Goal: Entertainment & Leisure: Consume media (video, audio)

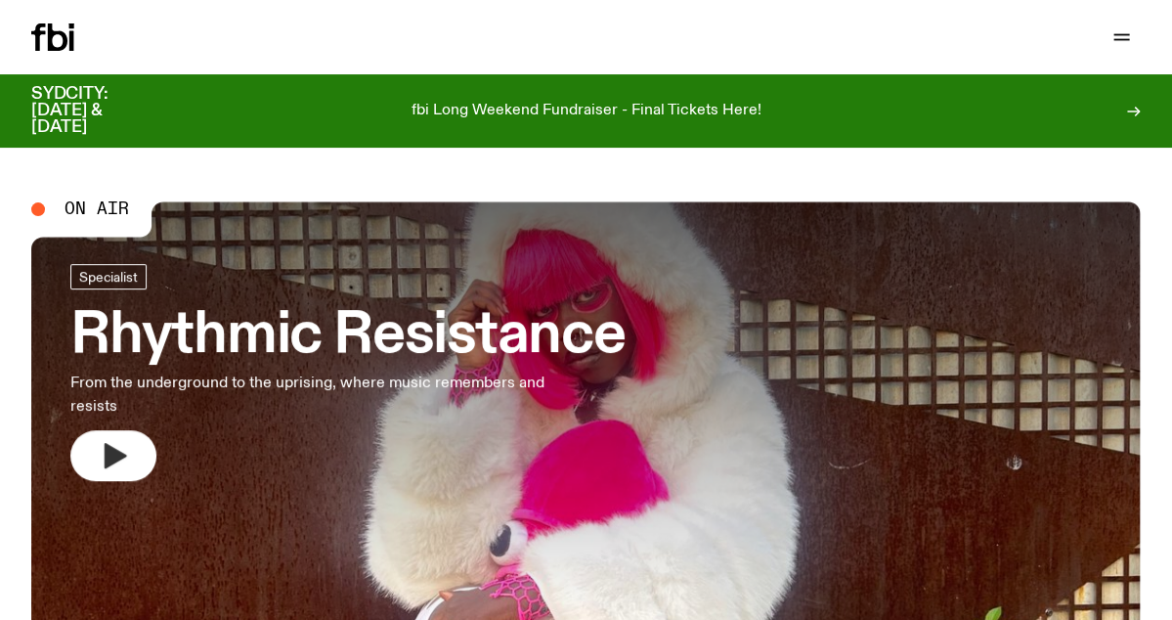
click at [119, 460] on icon "button" at bounding box center [113, 455] width 31 height 31
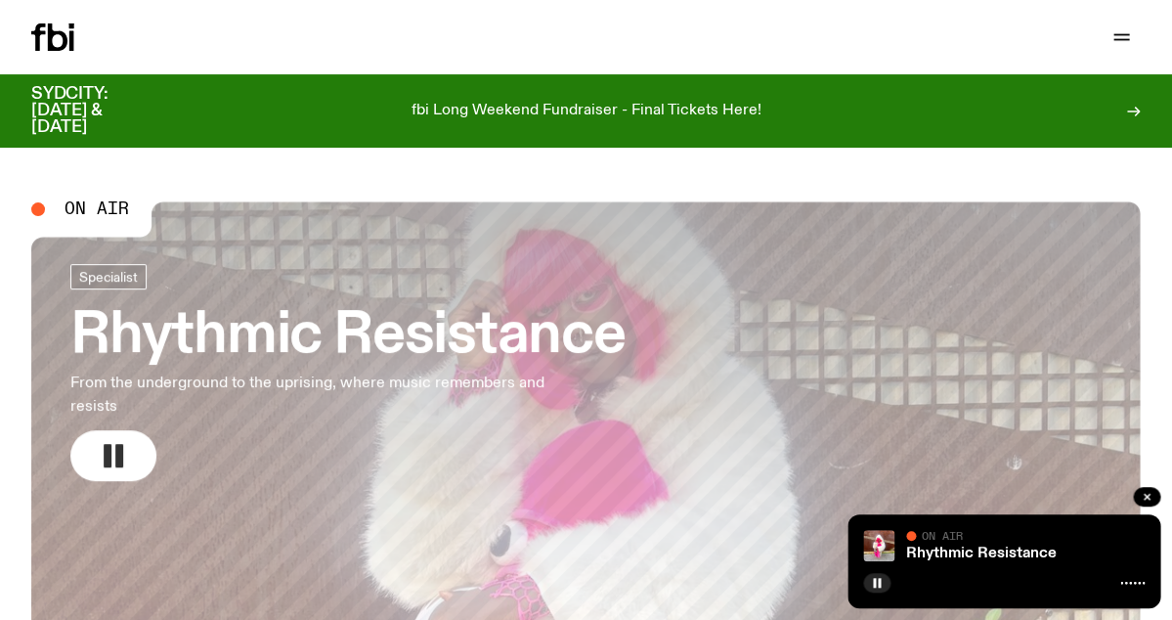
click at [737, 110] on p "fbi Long Weekend Fundraiser - Final Tickets Here!" at bounding box center [587, 112] width 350 height 18
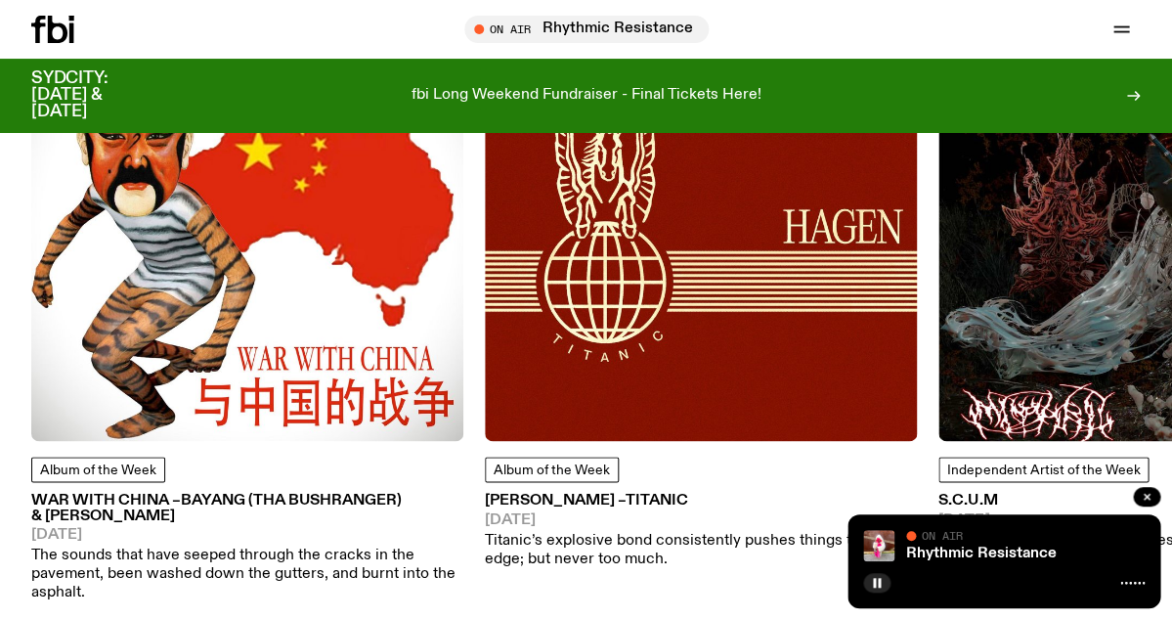
scroll to position [2297, 0]
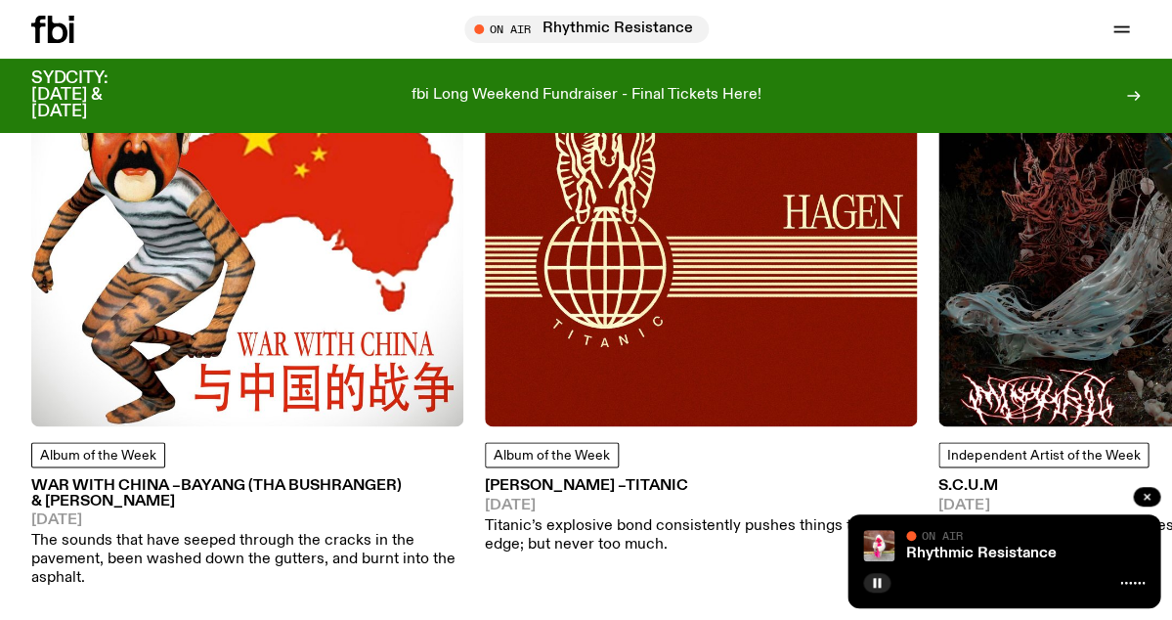
click at [98, 322] on img at bounding box center [247, 210] width 432 height 432
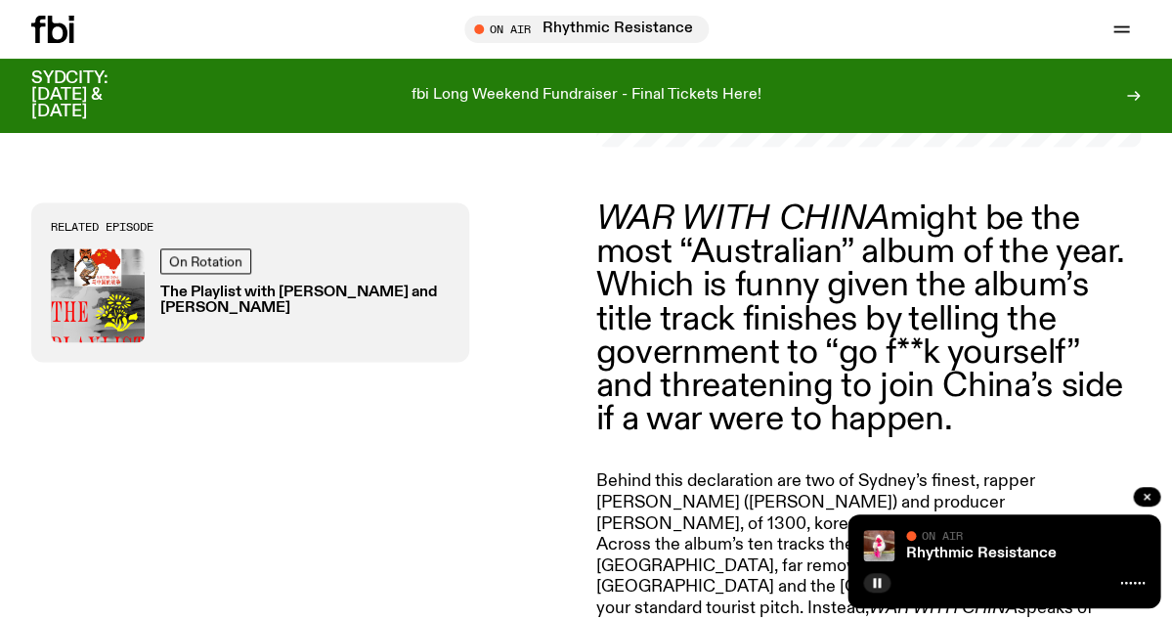
scroll to position [585, 0]
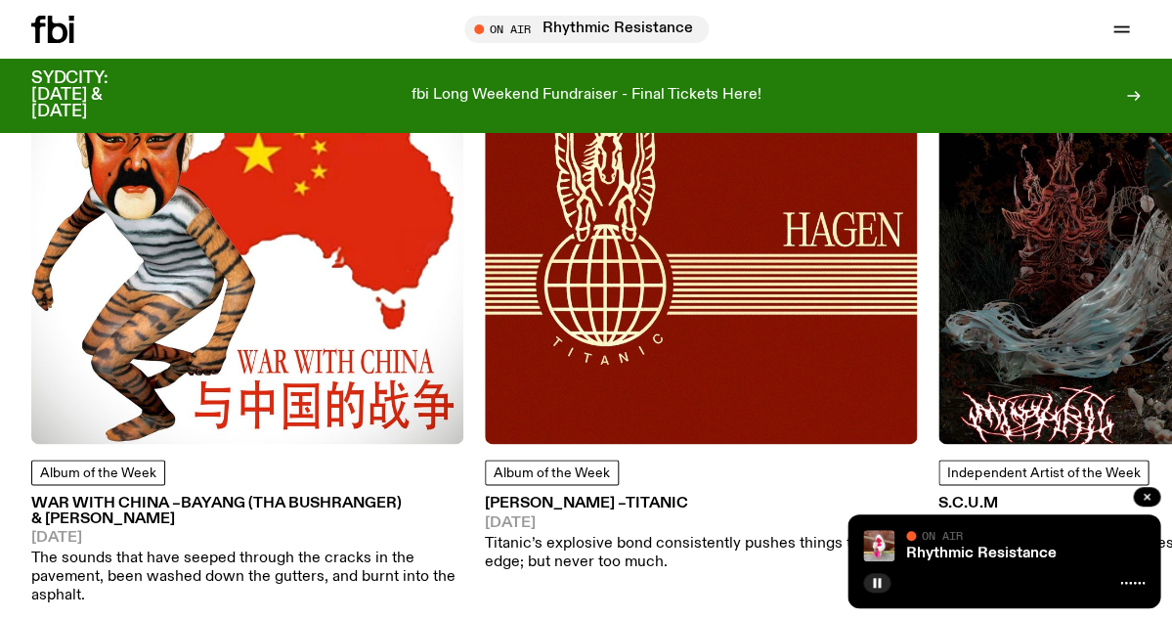
scroll to position [2284, 0]
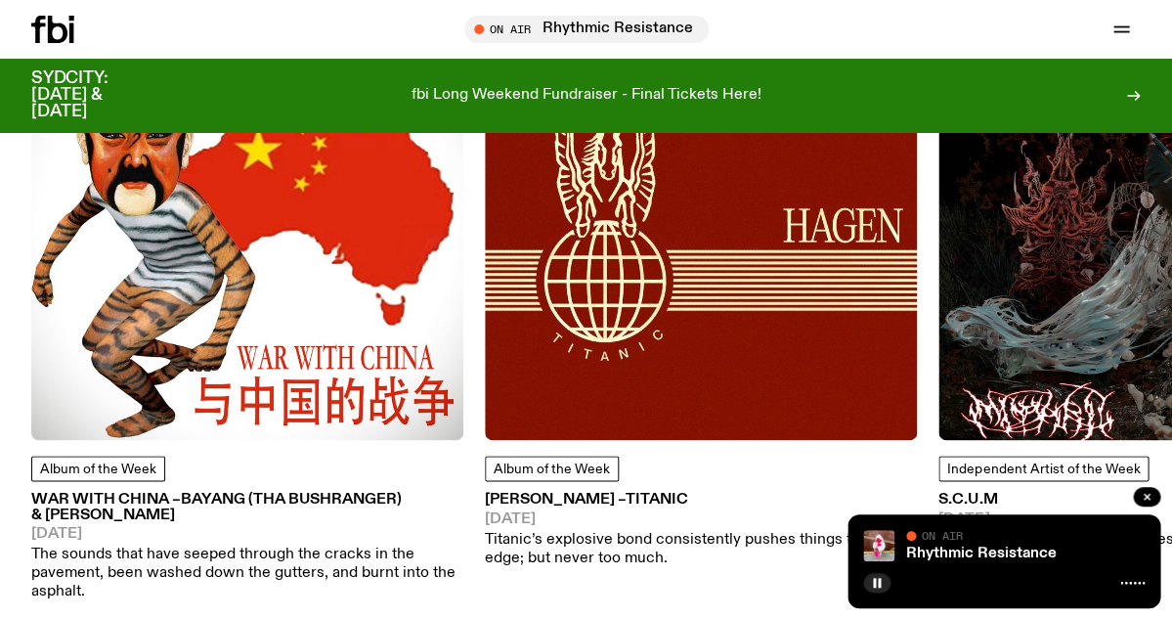
click at [363, 350] on img at bounding box center [247, 224] width 432 height 432
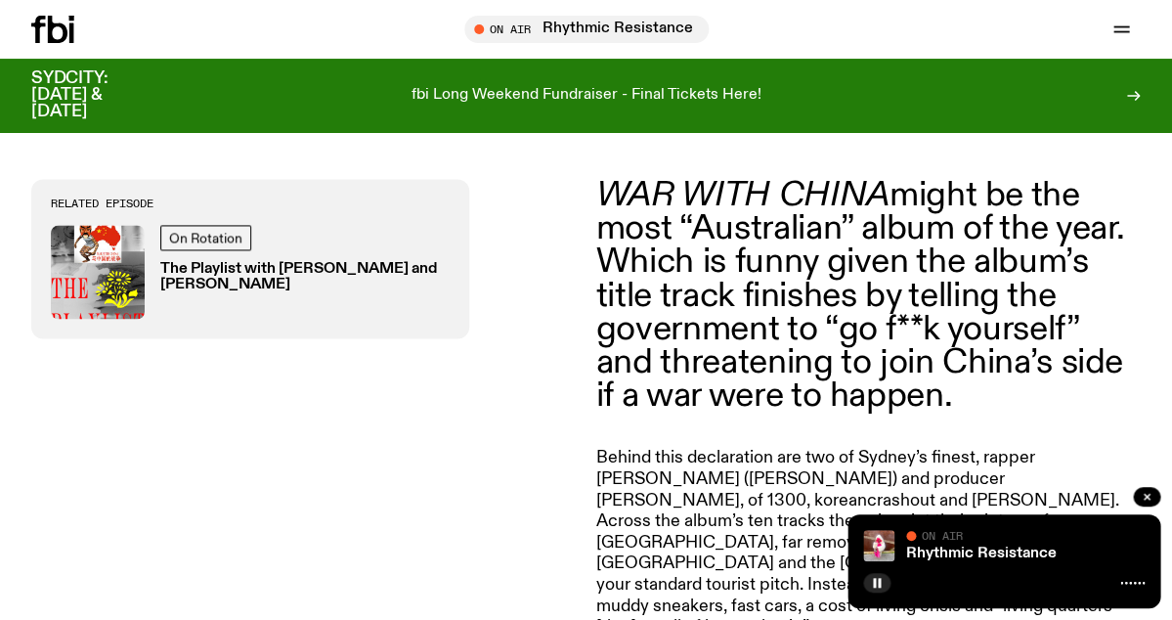
scroll to position [615, 0]
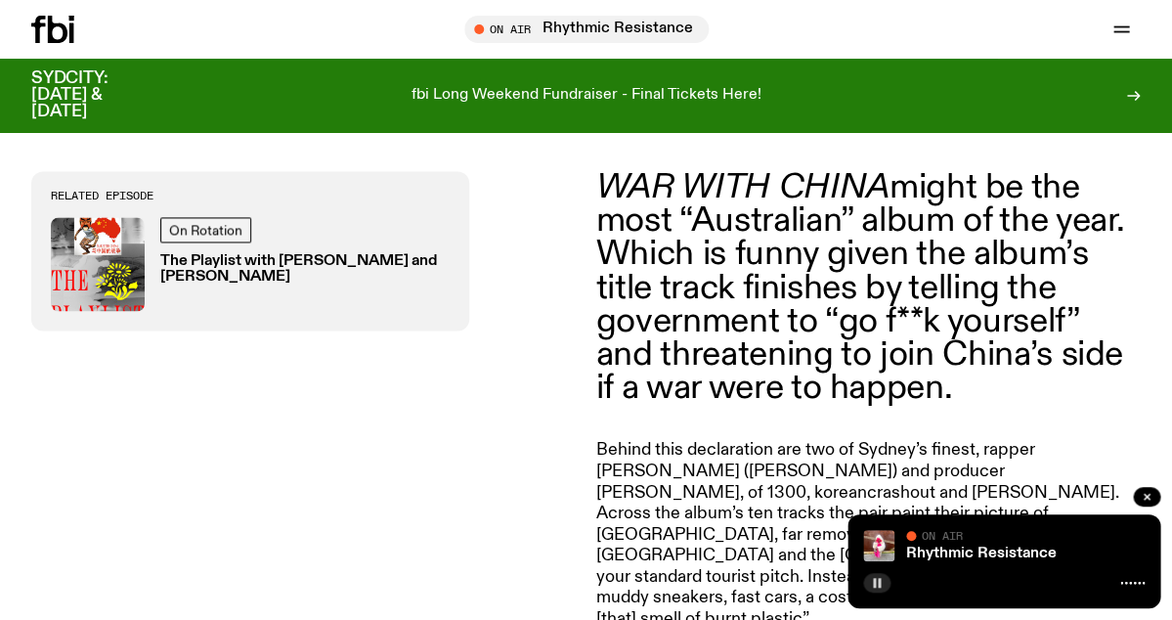
click at [873, 583] on rect "button" at bounding box center [874, 583] width 3 height 10
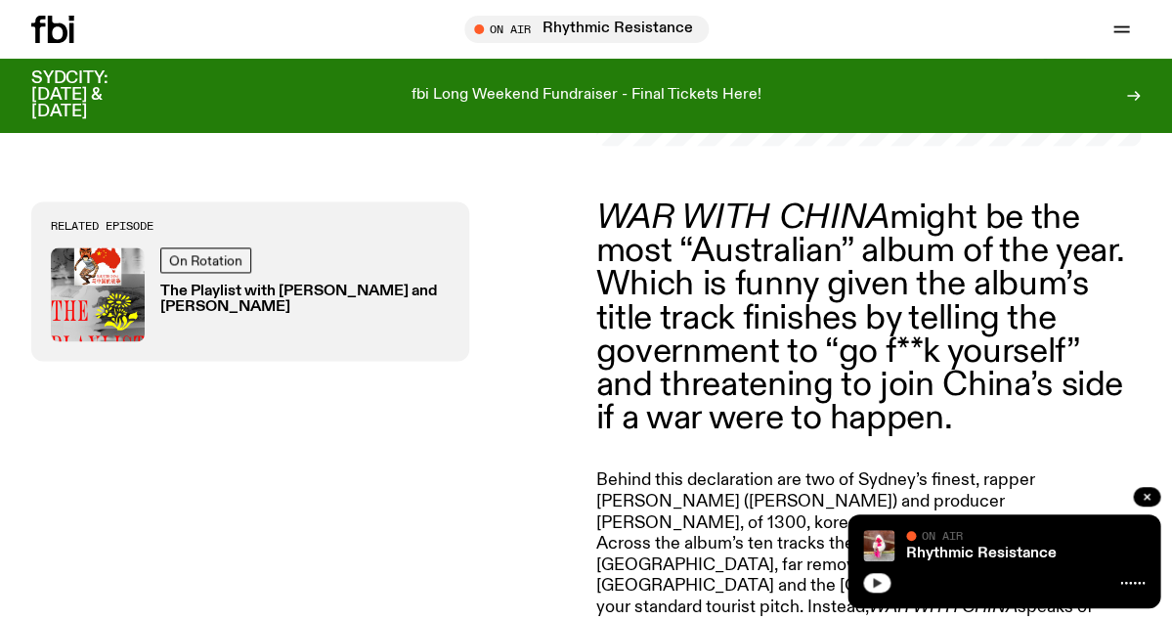
scroll to position [593, 0]
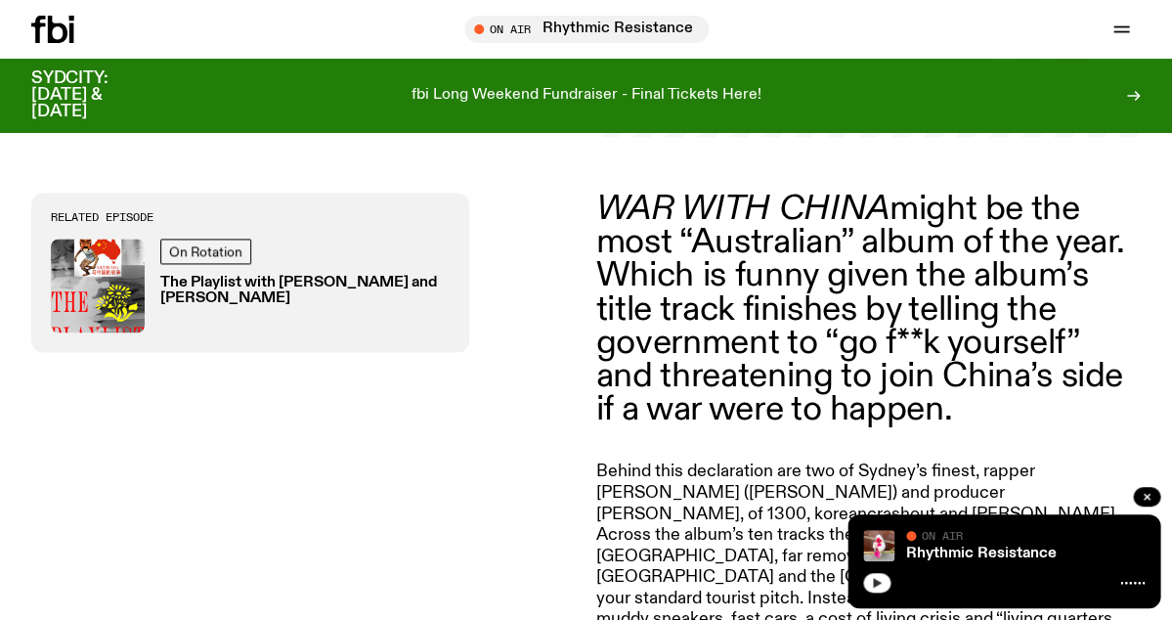
click at [106, 249] on img at bounding box center [98, 286] width 94 height 94
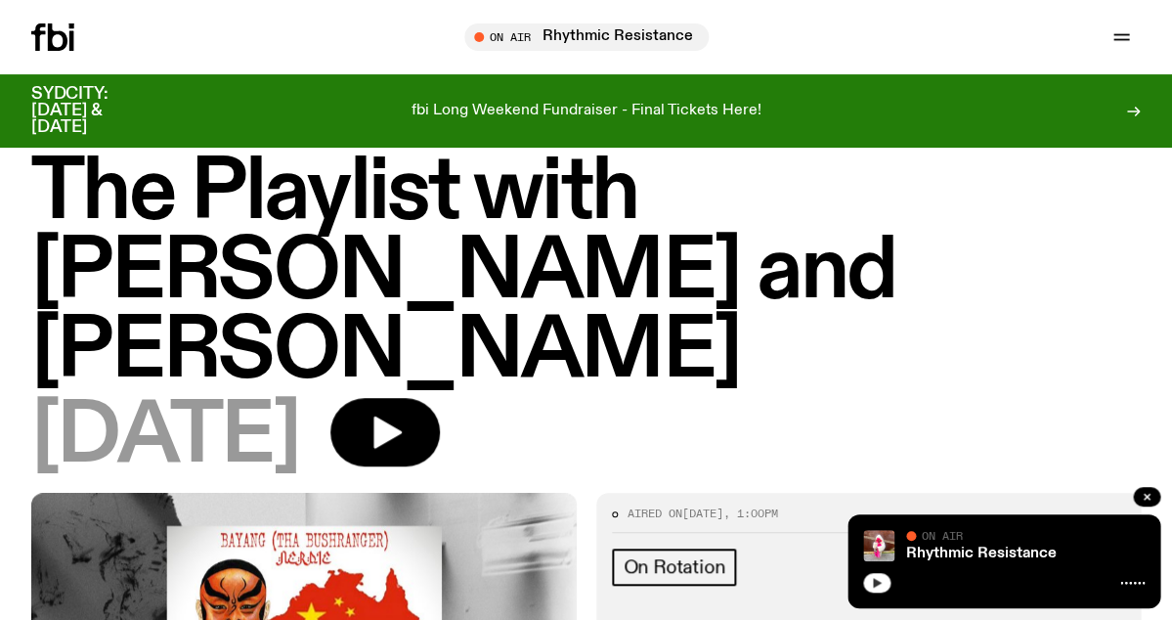
scroll to position [55, 0]
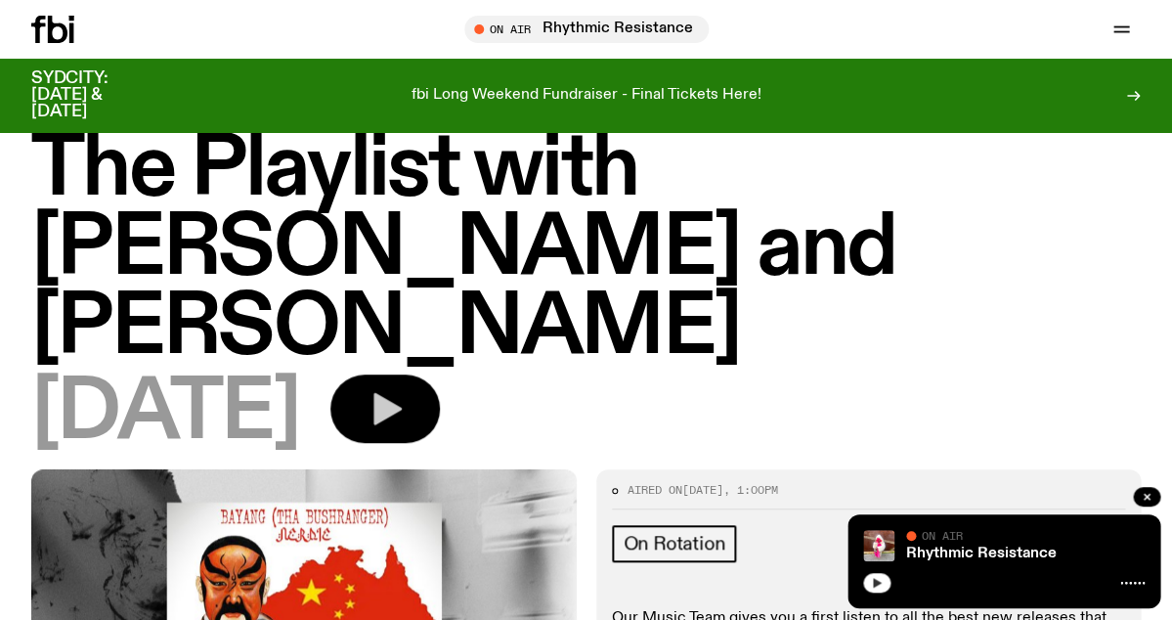
click at [422, 374] on button "button" at bounding box center [384, 408] width 109 height 68
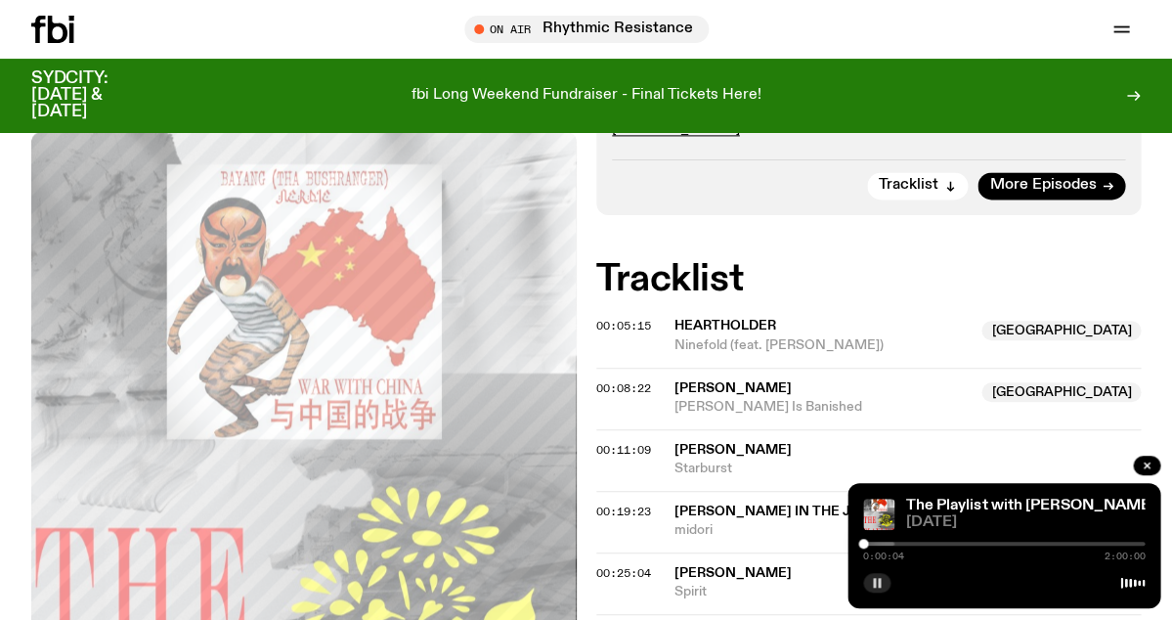
scroll to position [630, 0]
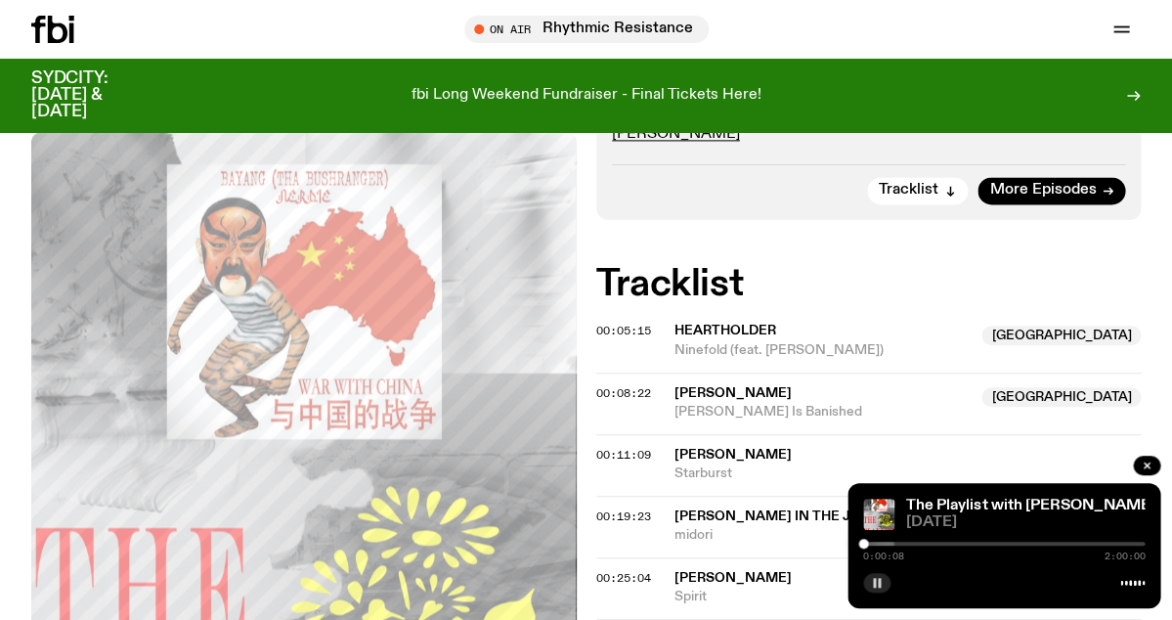
click at [872, 544] on div at bounding box center [754, 544] width 282 height 4
click at [865, 543] on div at bounding box center [732, 544] width 282 height 4
click at [872, 544] on div at bounding box center [1004, 544] width 282 height 4
click at [879, 544] on div at bounding box center [804, 544] width 282 height 4
click at [876, 544] on div at bounding box center [877, 544] width 10 height 10
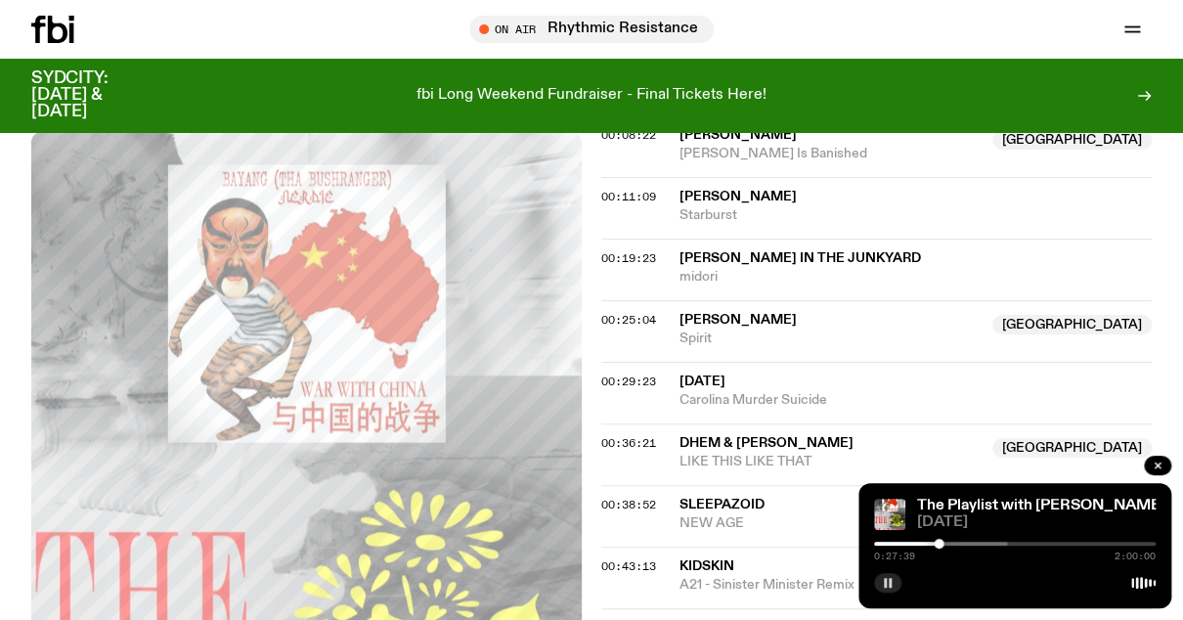
scroll to position [836, 0]
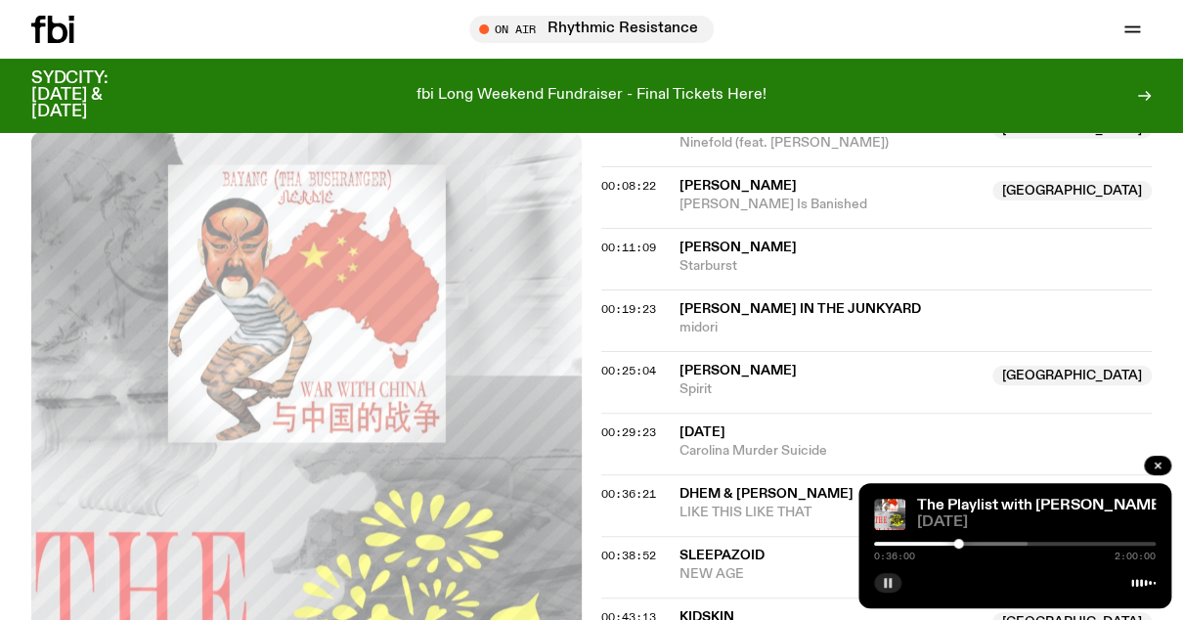
click at [958, 541] on div at bounding box center [958, 544] width 10 height 10
click at [965, 542] on div at bounding box center [892, 544] width 282 height 4
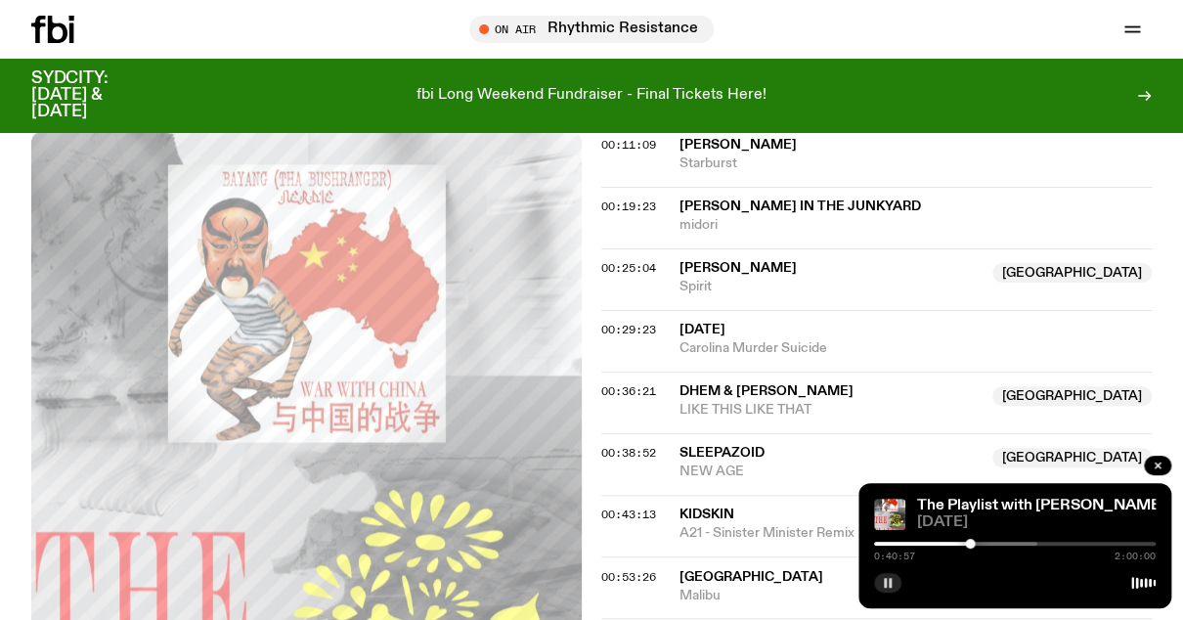
scroll to position [944, 0]
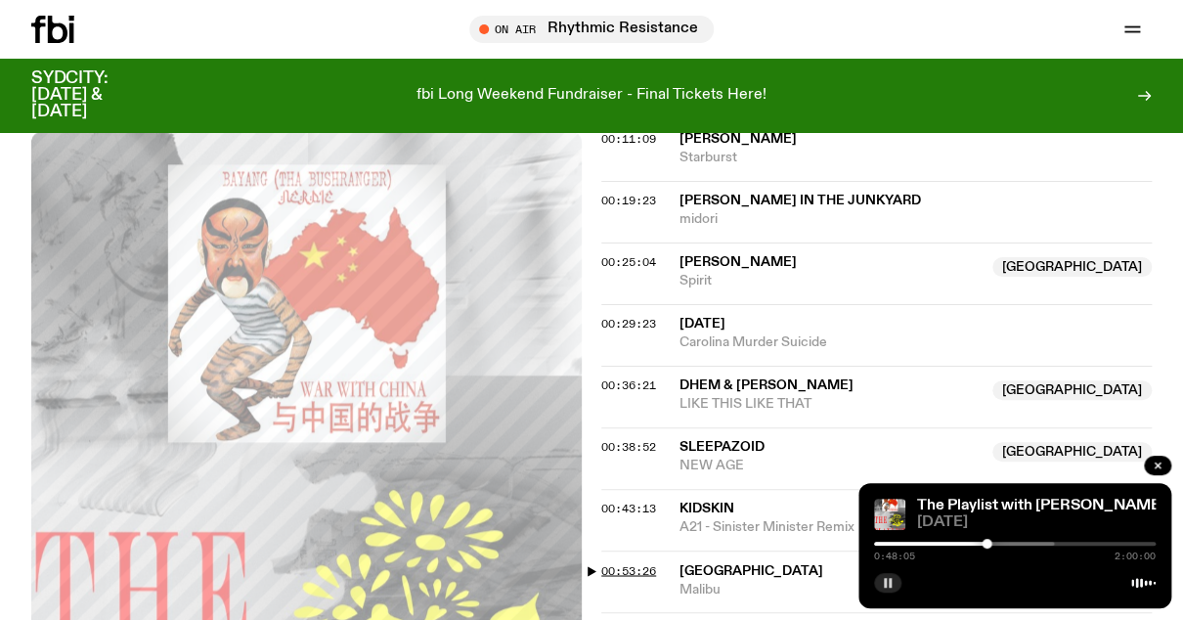
click at [618, 562] on span "00:53:26" at bounding box center [628, 570] width 55 height 16
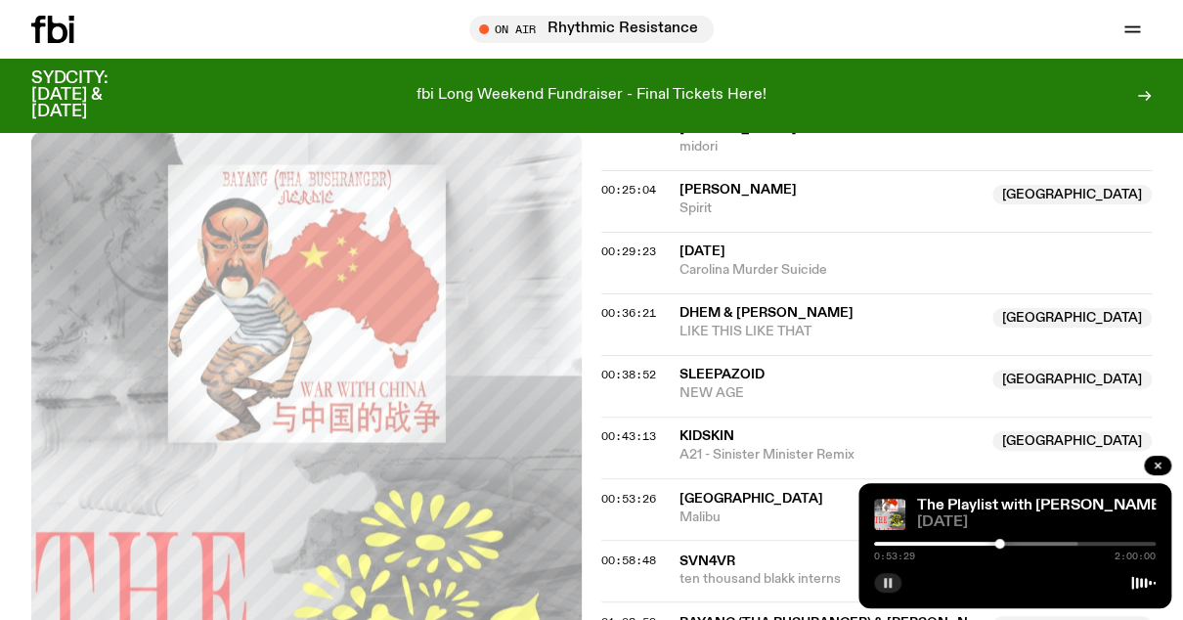
scroll to position [1020, 0]
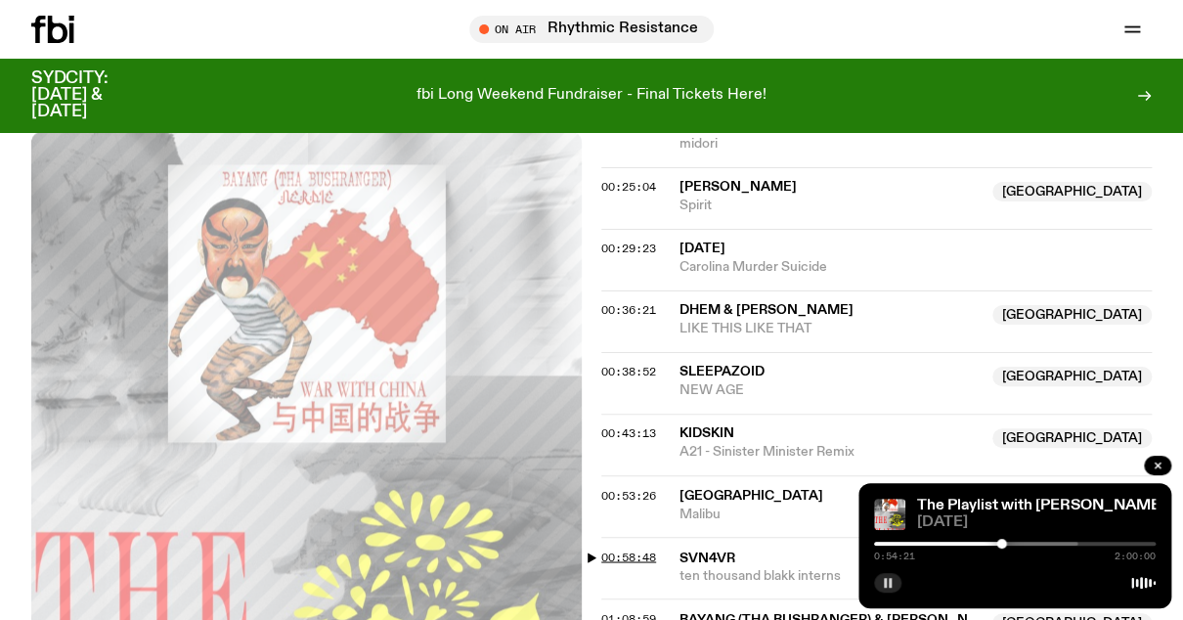
click at [637, 548] on span "00:58:48" at bounding box center [628, 556] width 55 height 16
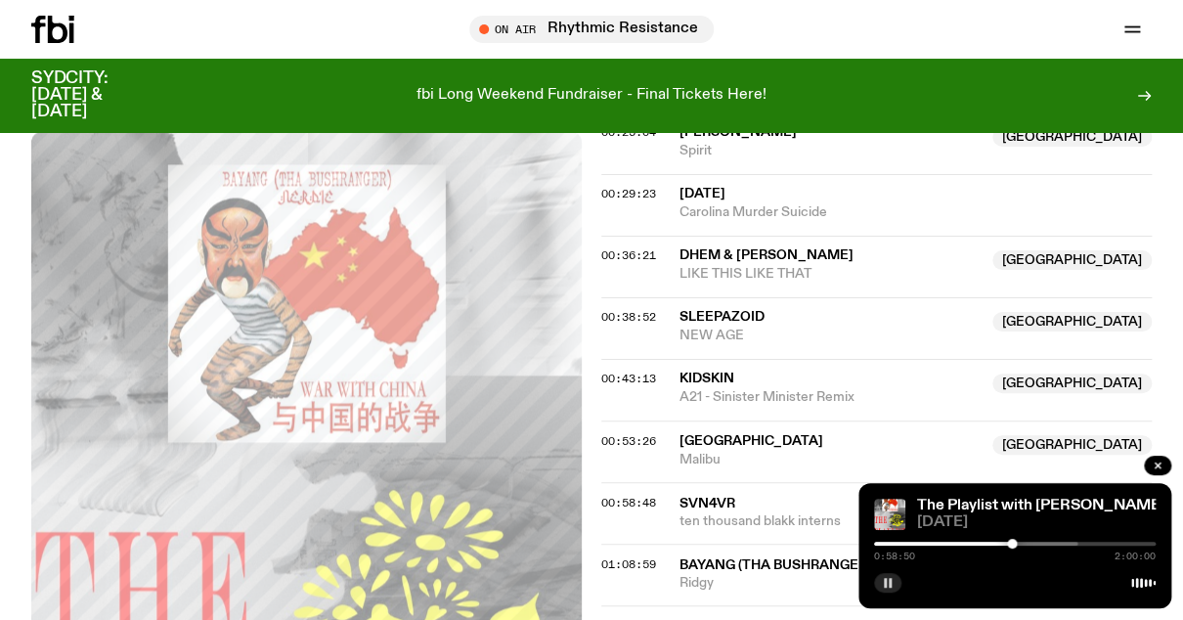
scroll to position [1114, 0]
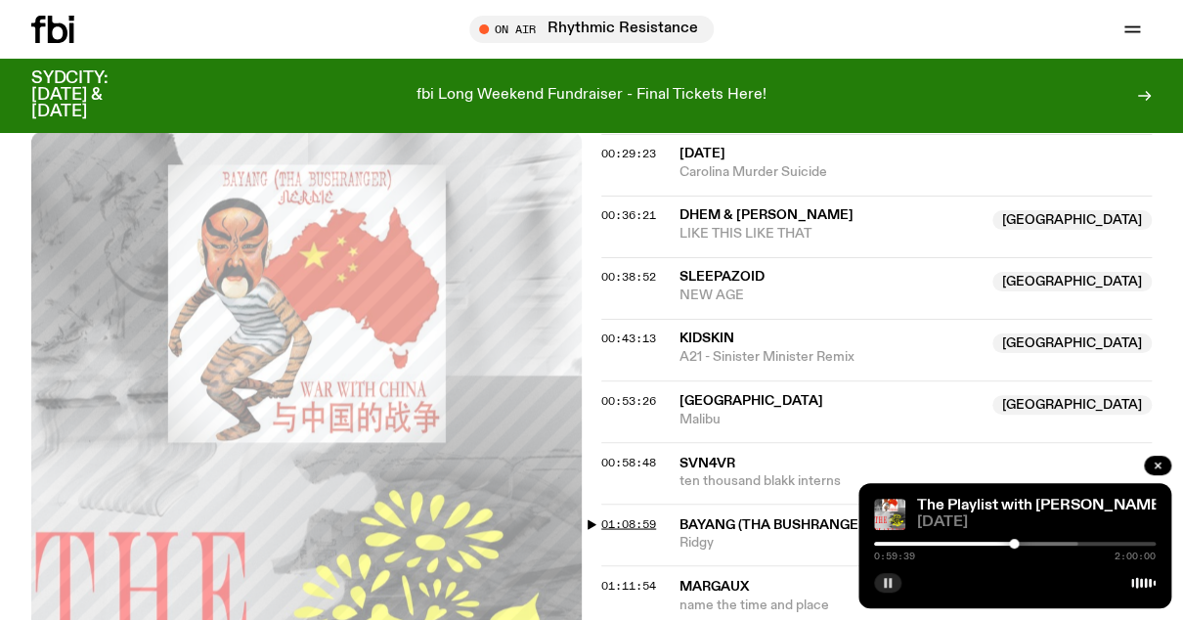
click at [627, 515] on span "01:08:59" at bounding box center [628, 523] width 55 height 16
click at [636, 577] on span "01:11:54" at bounding box center [628, 585] width 55 height 16
click at [625, 515] on span "01:08:59" at bounding box center [628, 523] width 55 height 16
click at [620, 577] on span "01:11:54" at bounding box center [628, 585] width 55 height 16
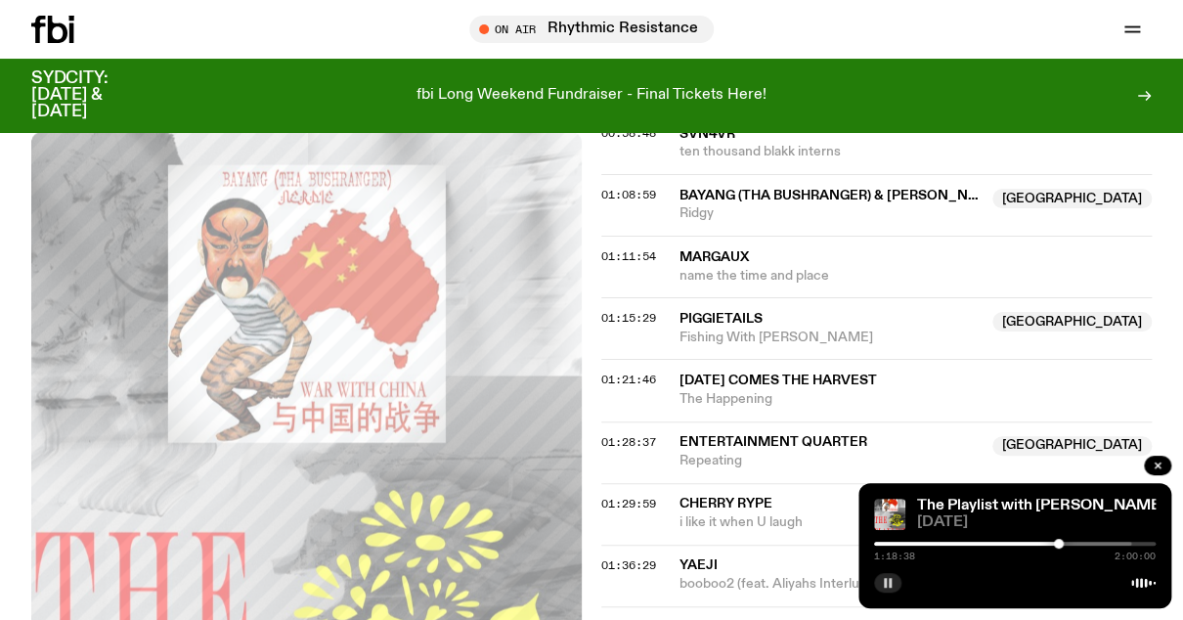
scroll to position [1433, 0]
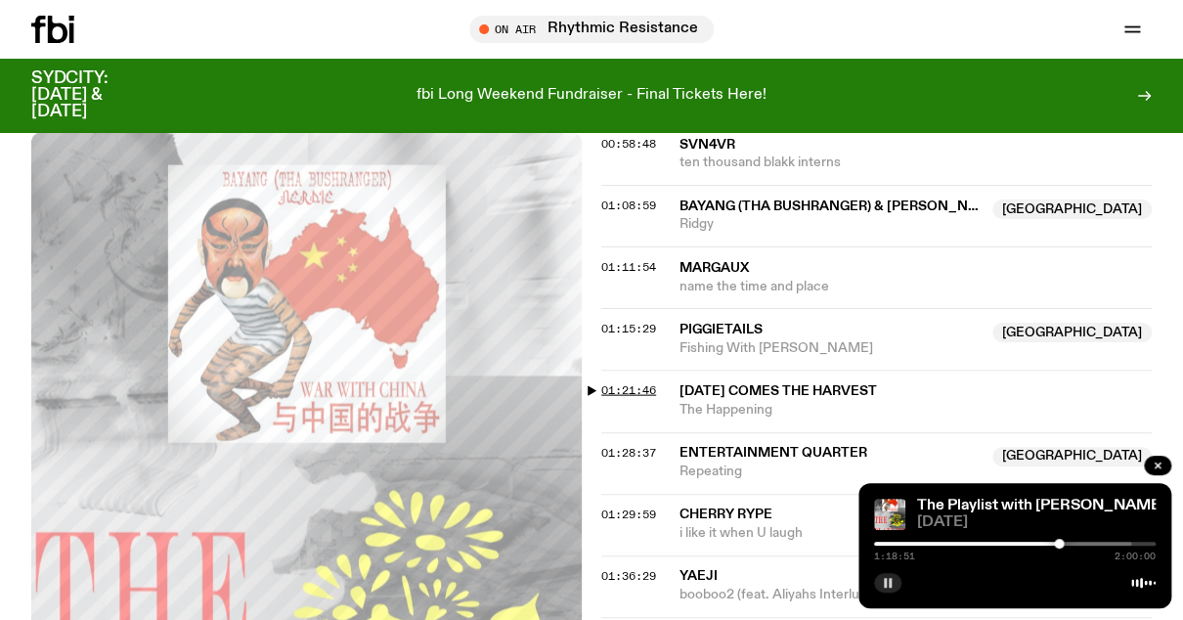
click at [637, 381] on span "01:21:46" at bounding box center [628, 389] width 55 height 16
drag, startPoint x: 926, startPoint y: 272, endPoint x: 680, endPoint y: 273, distance: 245.4
click at [680, 381] on span "[DATE] Comes The Harvest" at bounding box center [915, 390] width 472 height 19
copy span "[DATE] Comes The Harvest"
click at [1017, 400] on span "The Happening" at bounding box center [915, 409] width 472 height 19
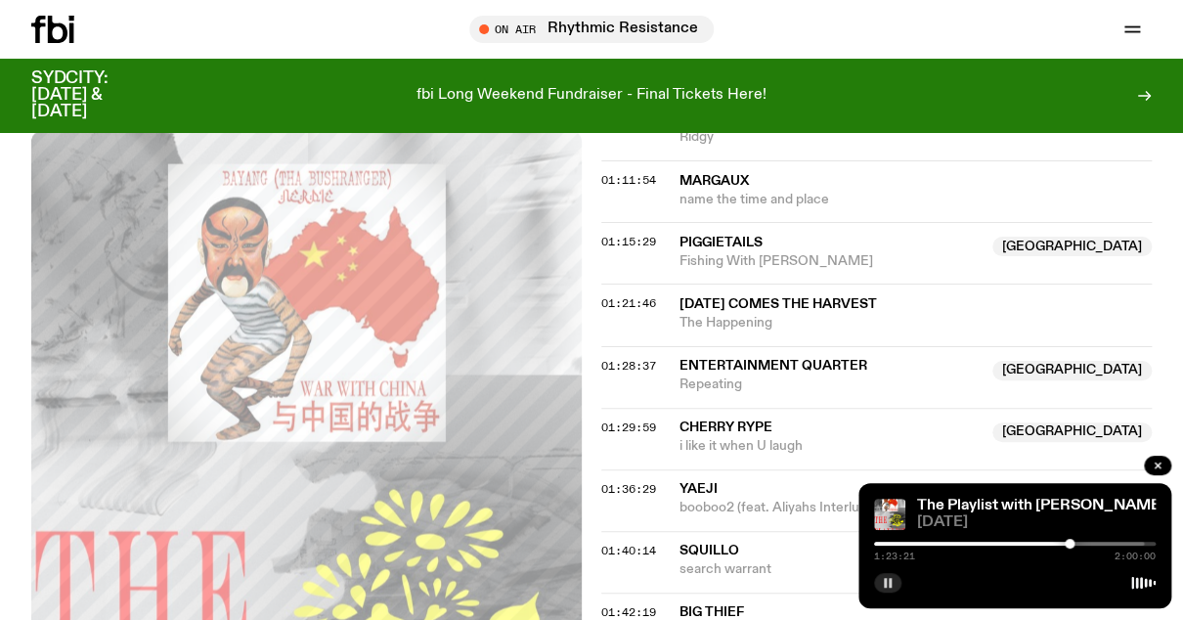
scroll to position [1546, 0]
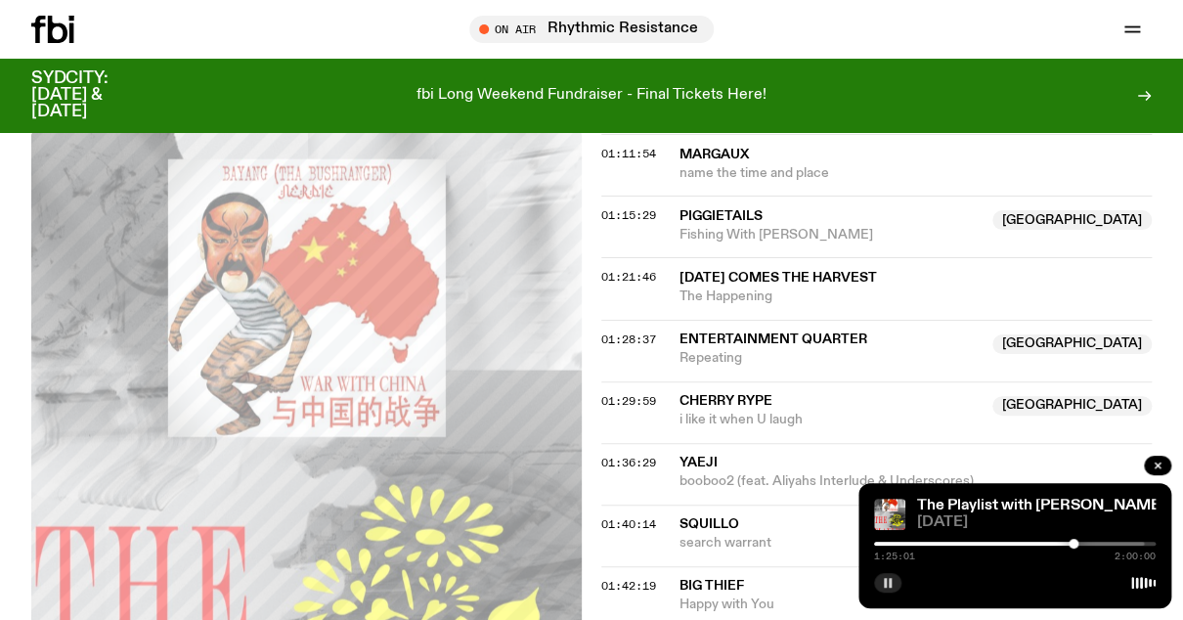
click at [833, 411] on span "i like it when U laugh" at bounding box center [829, 420] width 301 height 19
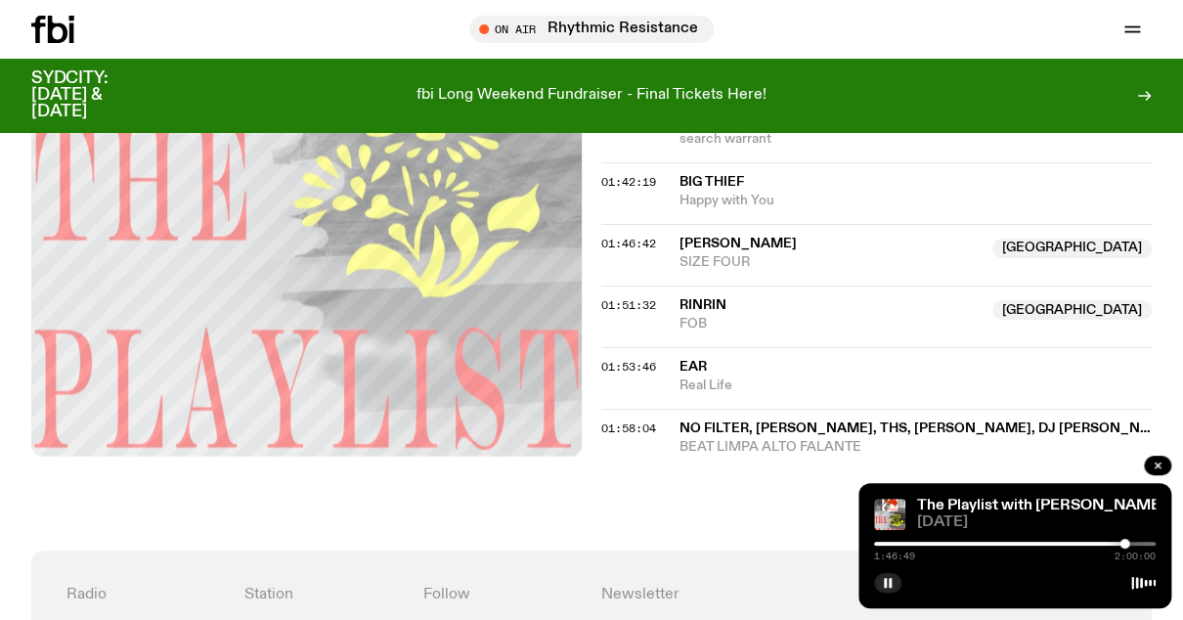
scroll to position [1946, 0]
